Goal: Information Seeking & Learning: Check status

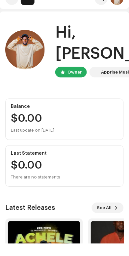
scroll to position [25, 0]
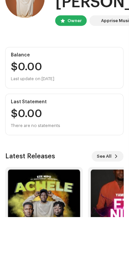
click at [54, 212] on img at bounding box center [44, 244] width 72 height 72
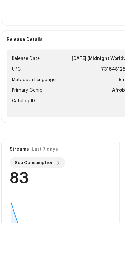
scroll to position [374, 0]
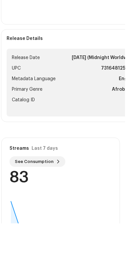
click at [53, 187] on span "See Consumption" at bounding box center [38, 193] width 39 height 13
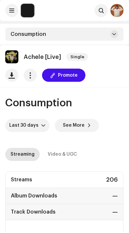
click at [71, 126] on span "See More" at bounding box center [74, 125] width 22 height 13
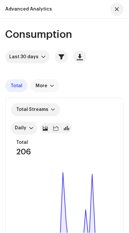
click at [23, 124] on span "Daily" at bounding box center [22, 128] width 14 height 13
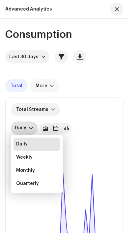
click at [30, 157] on div "Weekly" at bounding box center [24, 157] width 16 height 7
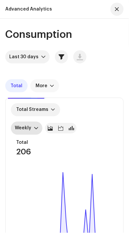
click at [30, 127] on span "Weekly" at bounding box center [24, 128] width 19 height 13
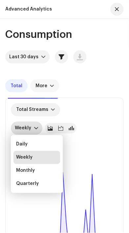
click at [81, 115] on div "Total Streams Weekly Daily Weekly Monthly Quarterly" at bounding box center [64, 119] width 107 height 32
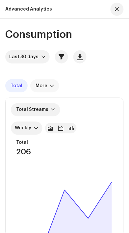
click at [30, 125] on span "Weekly" at bounding box center [24, 128] width 19 height 13
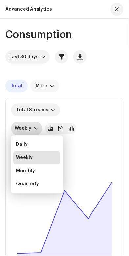
click at [25, 143] on div "Daily" at bounding box center [22, 144] width 12 height 7
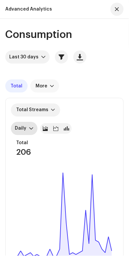
click at [45, 85] on div "More" at bounding box center [42, 85] width 12 height 5
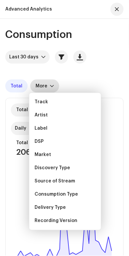
click at [57, 79] on div "Total More" at bounding box center [64, 85] width 119 height 13
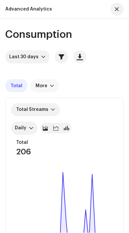
click at [43, 57] on icon "dropdown trigger" at bounding box center [43, 57] width 4 height 2
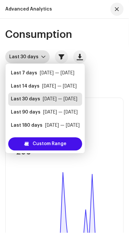
click at [21, 35] on span "Consumption" at bounding box center [38, 34] width 67 height 11
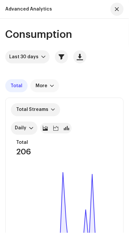
click at [44, 86] on div "More" at bounding box center [42, 85] width 12 height 5
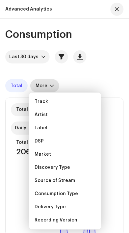
click at [22, 39] on span "Consumption" at bounding box center [38, 34] width 67 height 11
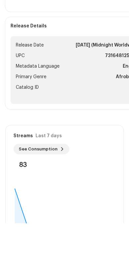
scroll to position [522, 0]
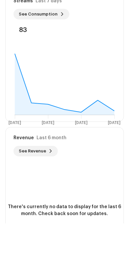
click at [46, 177] on span "See Revenue" at bounding box center [32, 183] width 27 height 13
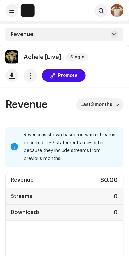
click at [110, 101] on span "Last 3 months" at bounding box center [97, 104] width 35 height 13
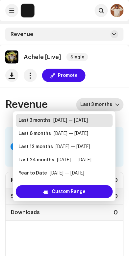
click at [34, 70] on re-m-actions-button at bounding box center [30, 75] width 13 height 13
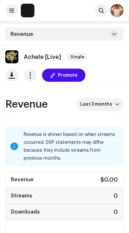
click at [32, 73] on span "button" at bounding box center [30, 75] width 6 height 5
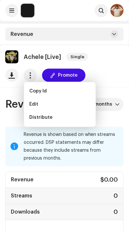
click at [14, 33] on span "Revenue" at bounding box center [22, 34] width 23 height 5
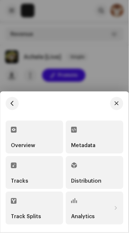
click at [3, 27] on div at bounding box center [64, 116] width 129 height 233
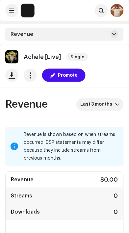
click at [102, 34] on div "Revenue" at bounding box center [64, 34] width 119 height 13
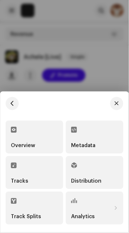
click at [37, 32] on div at bounding box center [64, 116] width 129 height 233
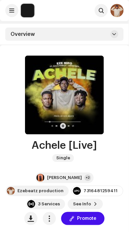
click at [64, 189] on div "Ezebeatz production" at bounding box center [40, 191] width 46 height 5
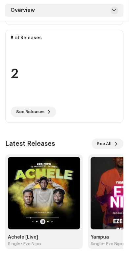
scroll to position [263, 0]
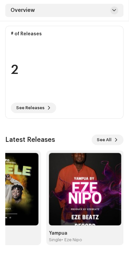
click at [66, 184] on img at bounding box center [85, 189] width 72 height 72
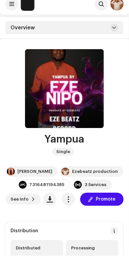
scroll to position [10, 0]
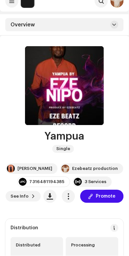
click at [28, 196] on span "See Info" at bounding box center [20, 196] width 18 height 13
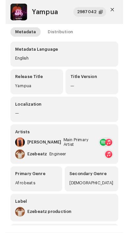
scroll to position [0, 0]
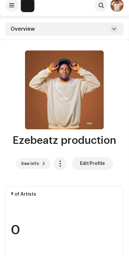
scroll to position [6, 0]
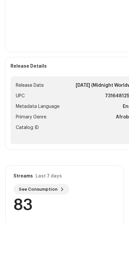
scroll to position [522, 0]
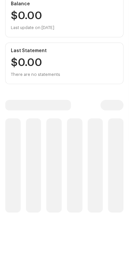
scroll to position [25, 0]
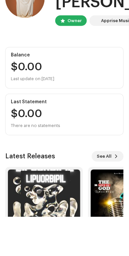
click at [49, 215] on img at bounding box center [44, 244] width 72 height 72
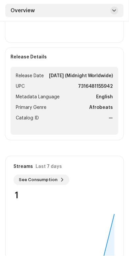
scroll to position [0, 0]
click at [45, 180] on span "See Consumption" at bounding box center [38, 179] width 39 height 13
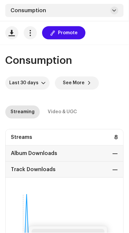
scroll to position [44, 0]
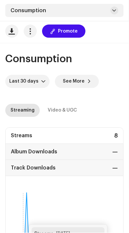
click at [23, 111] on div "Streaming" at bounding box center [23, 110] width 24 height 13
click at [27, 110] on div "Streaming" at bounding box center [23, 110] width 24 height 13
click at [55, 115] on div "Video & UGC" at bounding box center [62, 110] width 29 height 13
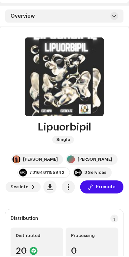
scroll to position [375, 0]
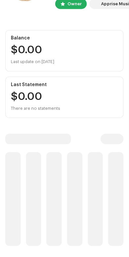
click at [119, 199] on p-skeleton at bounding box center [115, 200] width 15 height 94
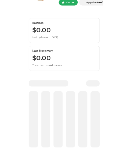
scroll to position [25, 0]
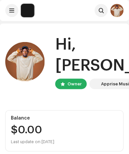
click at [57, 50] on div "Hi, [PERSON_NAME]" at bounding box center [119, 55] width 129 height 42
